Goal: Information Seeking & Learning: Learn about a topic

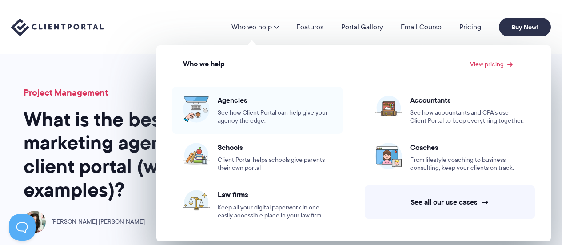
click at [264, 109] on span "See how Client Portal can help give your agency the edge." at bounding box center [275, 117] width 114 height 16
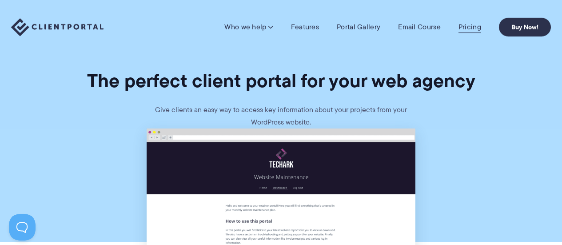
click at [466, 24] on link "Pricing" at bounding box center [469, 27] width 23 height 9
